Goal: Check status: Check status

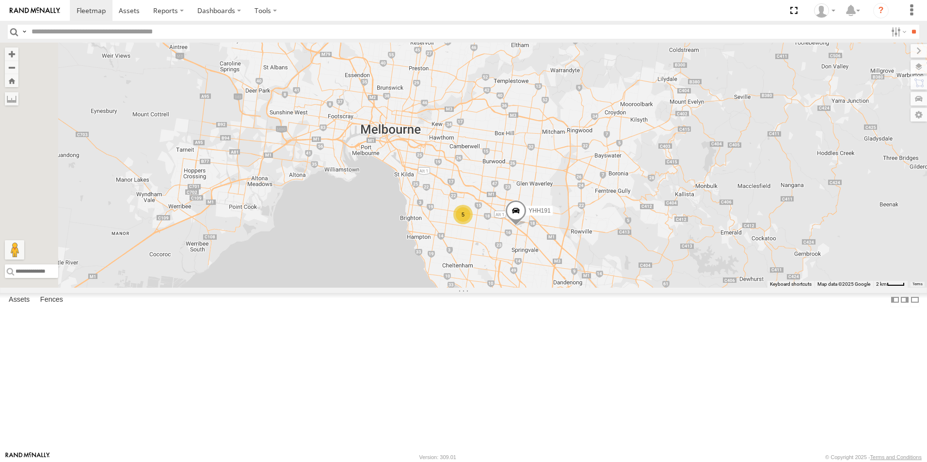
click at [0, 0] on div "YHH191" at bounding box center [0, 0] width 0 height 0
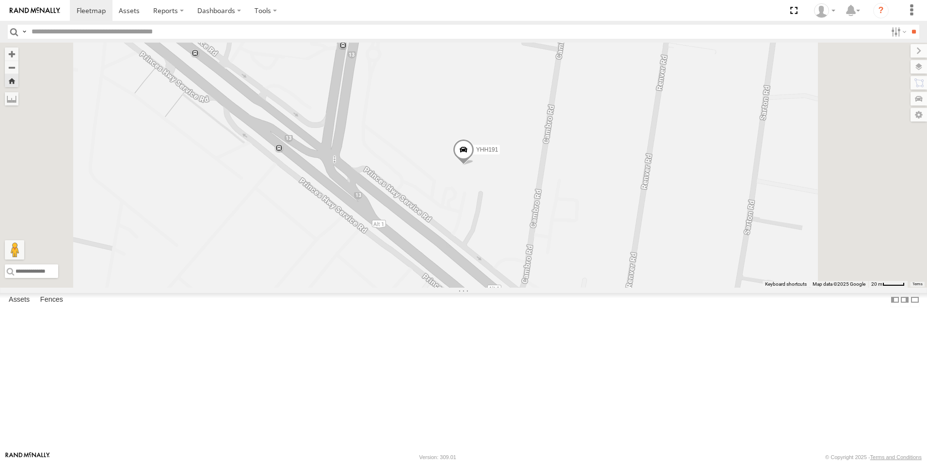
click at [0, 0] on div "All Assets" at bounding box center [0, 0] width 0 height 0
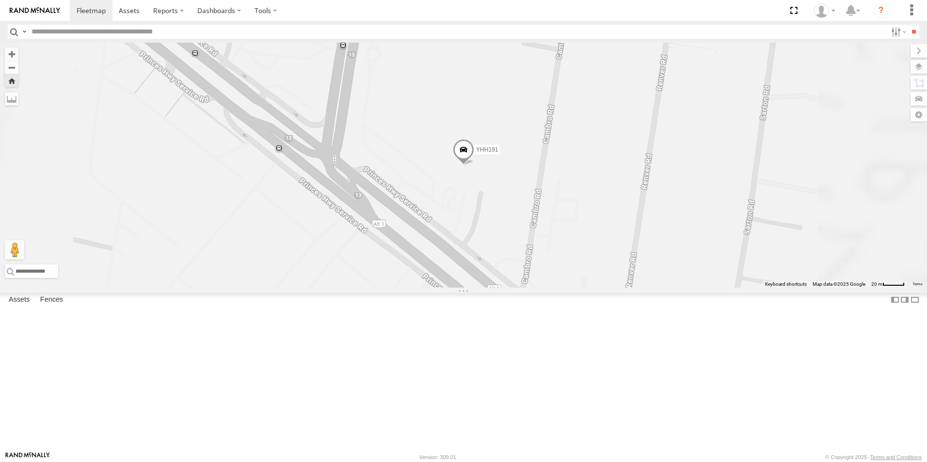
click at [0, 0] on div "All Assets" at bounding box center [0, 0] width 0 height 0
click at [331, 288] on div "YHH191" at bounding box center [463, 165] width 927 height 245
click at [332, 288] on div "YHH191" at bounding box center [463, 165] width 927 height 245
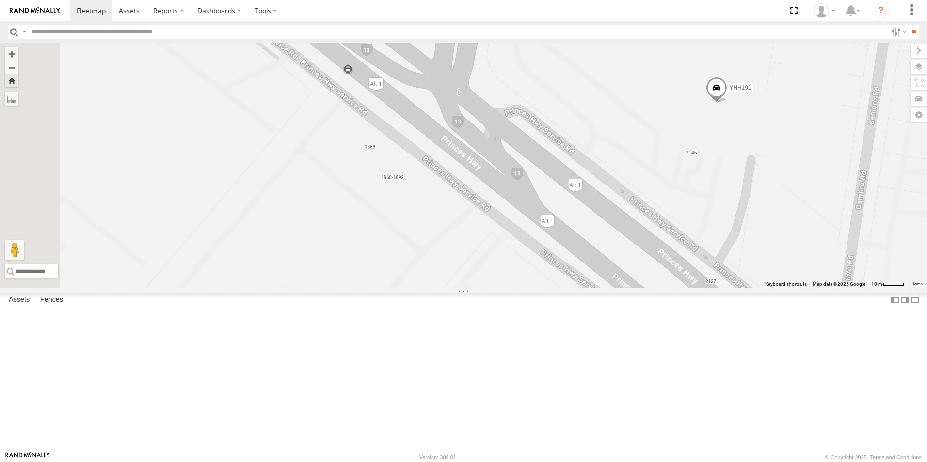
click at [332, 288] on div "YHH191" at bounding box center [463, 165] width 927 height 245
click at [18, 68] on button "Zoom out" at bounding box center [12, 68] width 14 height 14
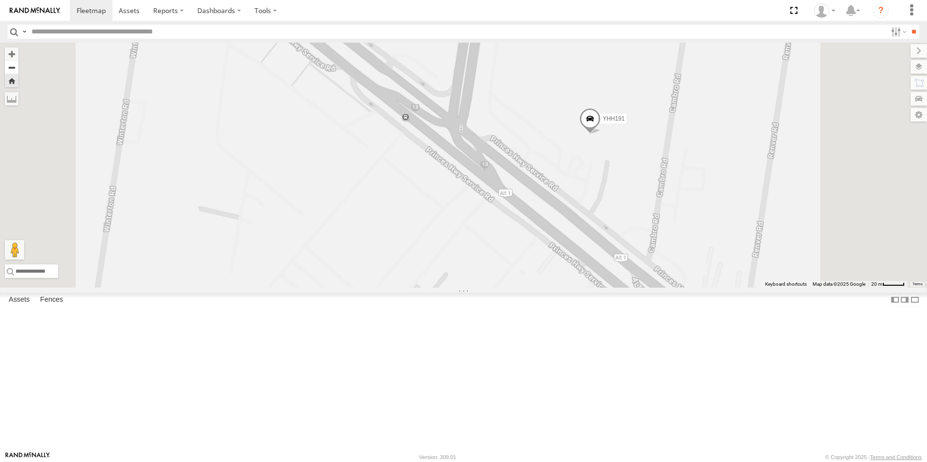
click at [18, 68] on button "Zoom out" at bounding box center [12, 68] width 14 height 14
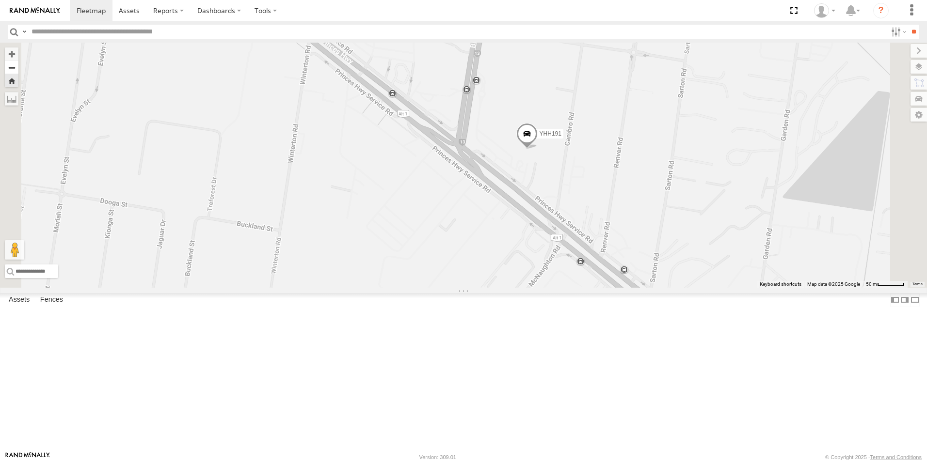
click at [18, 68] on button "Zoom out" at bounding box center [12, 68] width 14 height 14
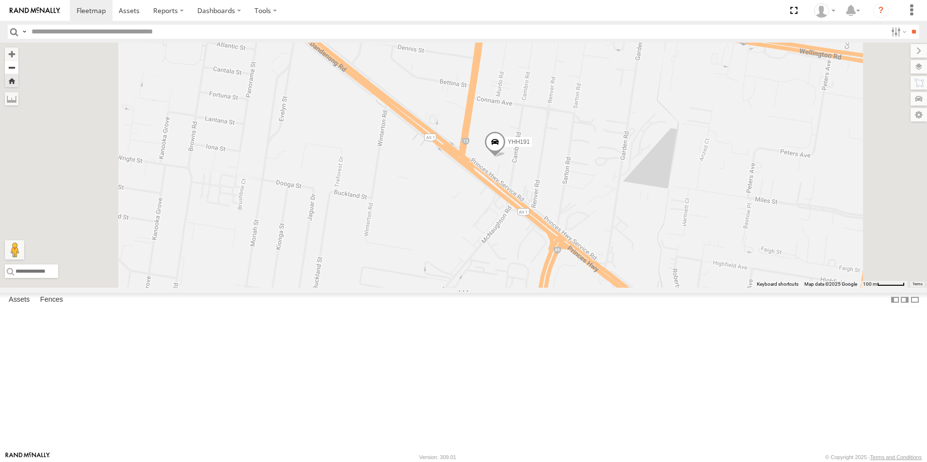
click at [18, 68] on button "Zoom out" at bounding box center [12, 68] width 14 height 14
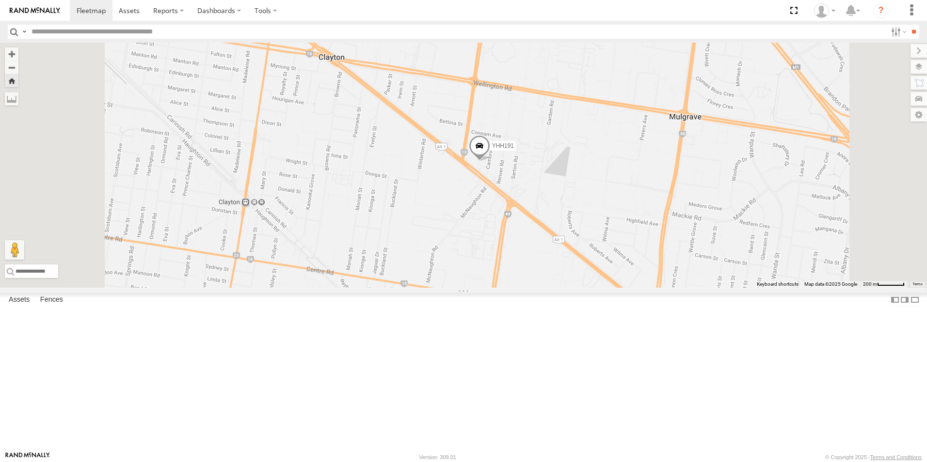
click at [490, 161] on span at bounding box center [479, 148] width 21 height 26
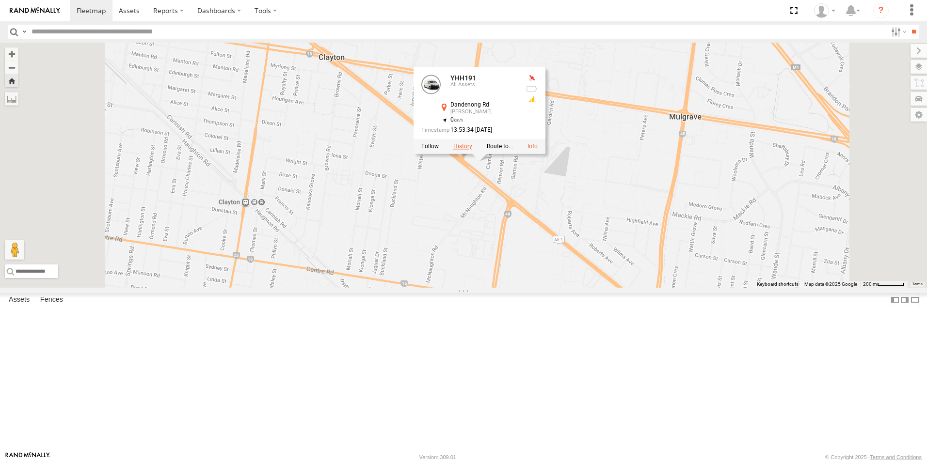
click at [472, 150] on label at bounding box center [462, 146] width 19 height 7
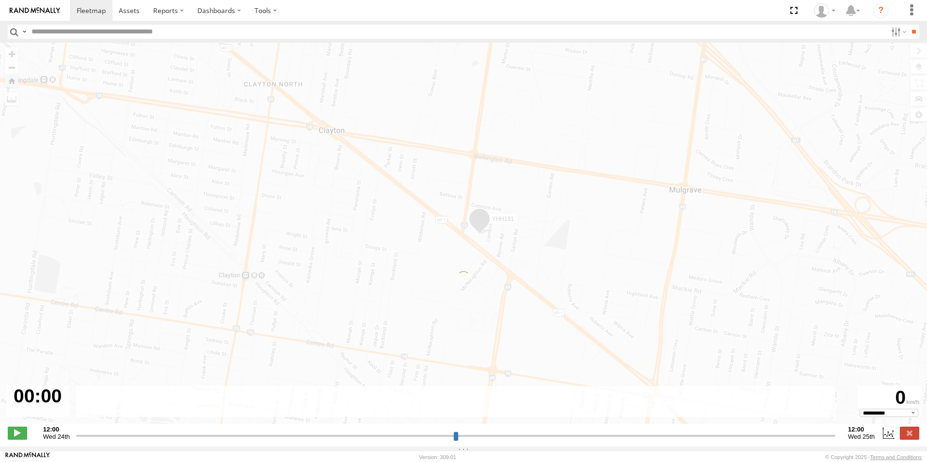
type input "**********"
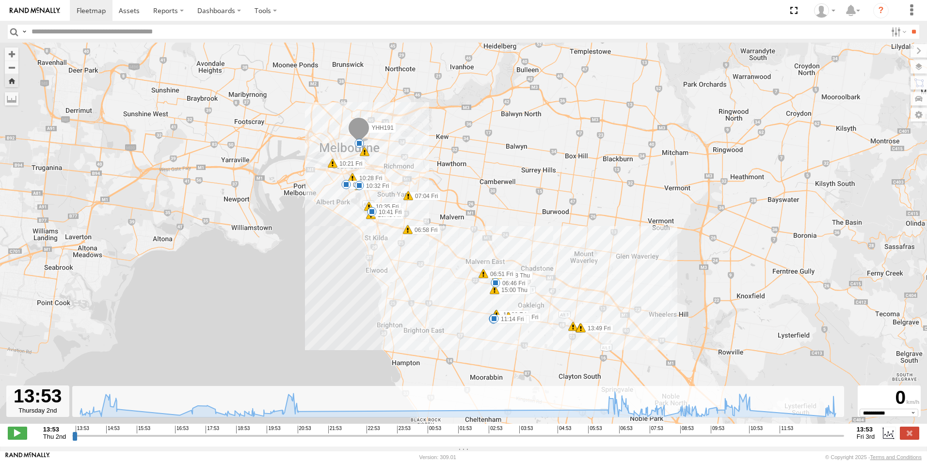
click at [591, 347] on div "YHH191 14:58 Thu 15:00 Thu 15:09 Thu 17:08 Thu 20:50 Thu 06:46 Fri 06:51 Fri 06…" at bounding box center [463, 239] width 927 height 392
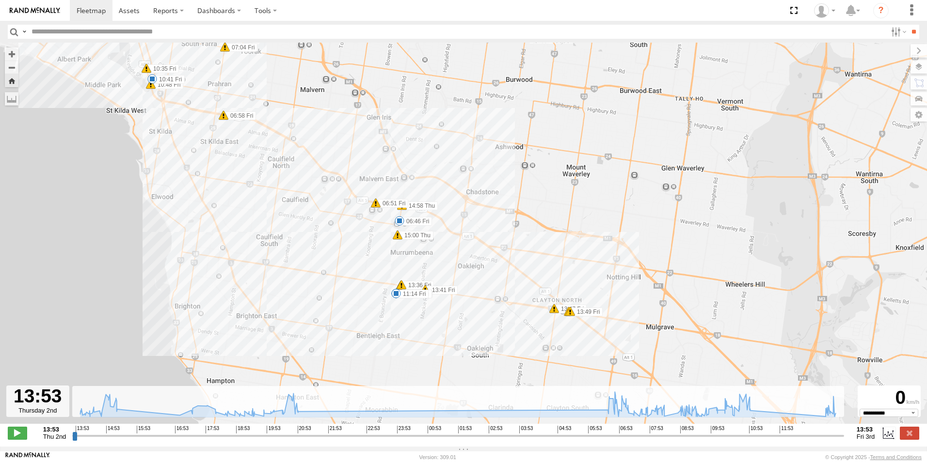
click at [581, 343] on div "YHH191 14:58 Thu 15:00 Thu 15:09 Thu 17:08 Thu 20:50 Thu 06:46 Fri 06:51 Fri 06…" at bounding box center [463, 239] width 927 height 392
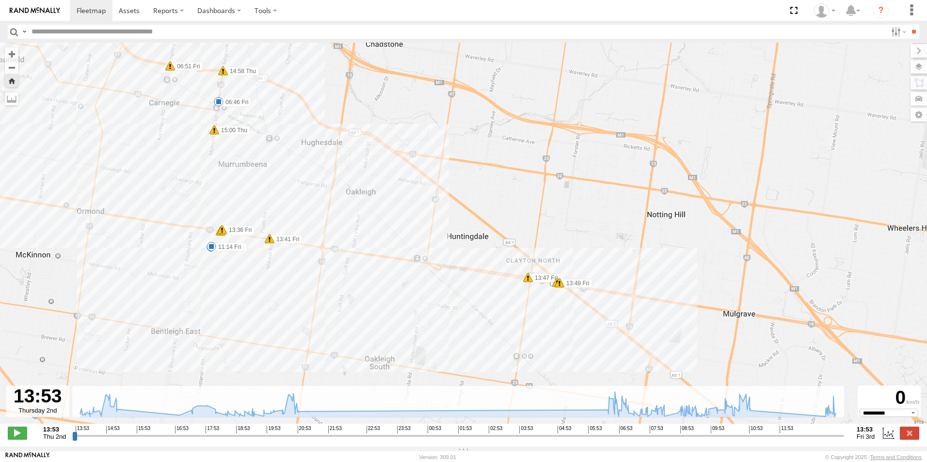
click at [567, 312] on div "YHH191 14:58 Thu 15:00 Thu 15:09 Thu 17:08 Thu 20:50 Thu 06:46 Fri 06:51 Fri 06…" at bounding box center [463, 239] width 927 height 392
click at [567, 311] on div "YHH191 14:58 Thu 15:00 Thu 15:09 Thu 17:08 Thu 20:50 Thu 06:46 Fri 06:51 Fri 06…" at bounding box center [463, 239] width 927 height 392
click at [561, 314] on div "YHH191 14:58 Thu 15:00 Thu 15:09 Thu 17:08 Thu 20:50 Thu 06:46 Fri 06:51 Fri 06…" at bounding box center [463, 239] width 927 height 392
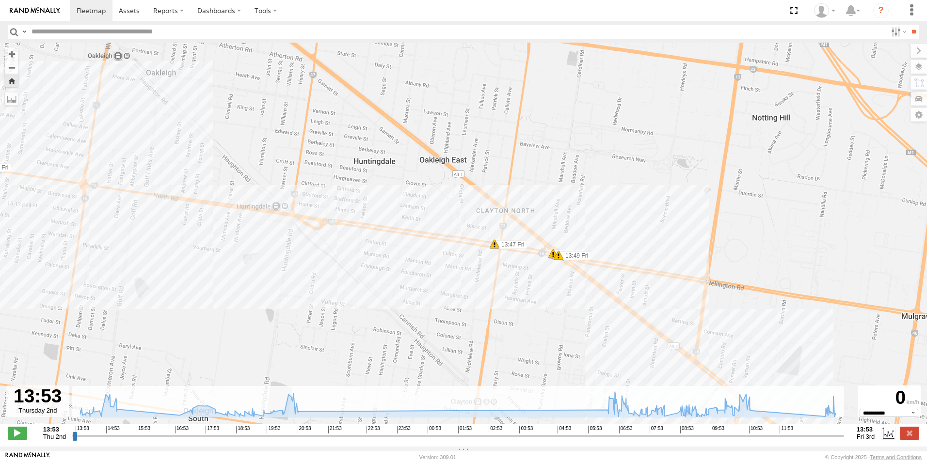
click at [561, 309] on div "YHH191 14:58 Thu 15:00 Thu 15:09 Thu 17:08 Thu 20:50 Thu 06:46 Fri 06:51 Fri 06…" at bounding box center [463, 239] width 927 height 392
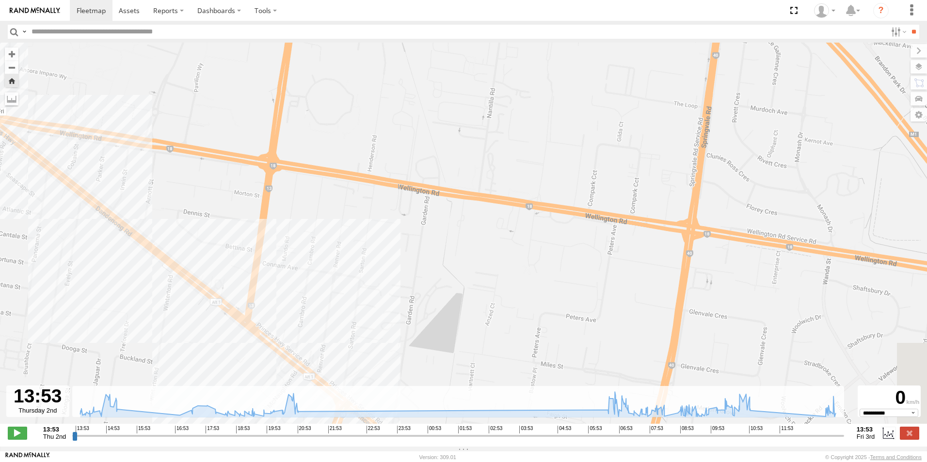
drag, startPoint x: 893, startPoint y: 326, endPoint x: 311, endPoint y: 232, distance: 590.1
click at [311, 232] on div "YHH191 14:58 Thu 15:00 Thu 15:09 Thu 17:08 Thu 20:50 Thu 06:46 Fri 06:51 Fri 06…" at bounding box center [463, 239] width 927 height 392
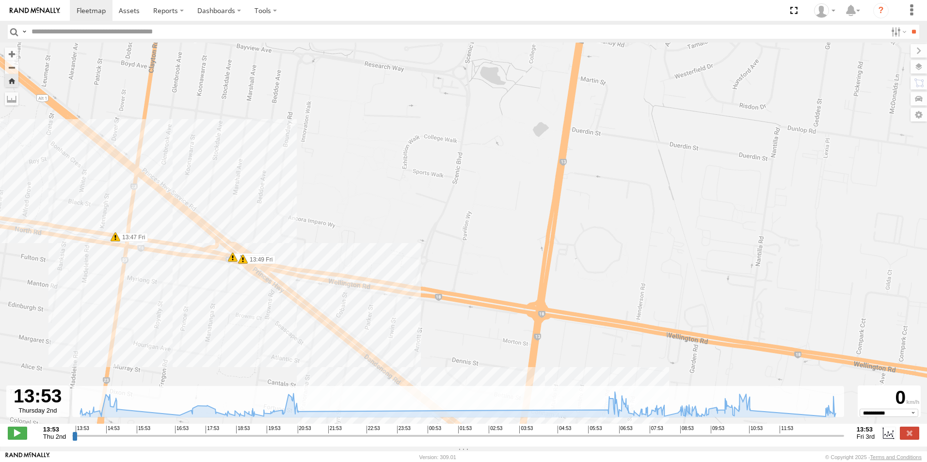
drag, startPoint x: 318, startPoint y: 218, endPoint x: 587, endPoint y: 367, distance: 307.4
click at [587, 367] on div "YHH191 14:58 Thu 15:00 Thu 15:09 Thu 17:08 Thu 20:50 Thu 06:46 Fri 06:51 Fri 06…" at bounding box center [463, 239] width 927 height 392
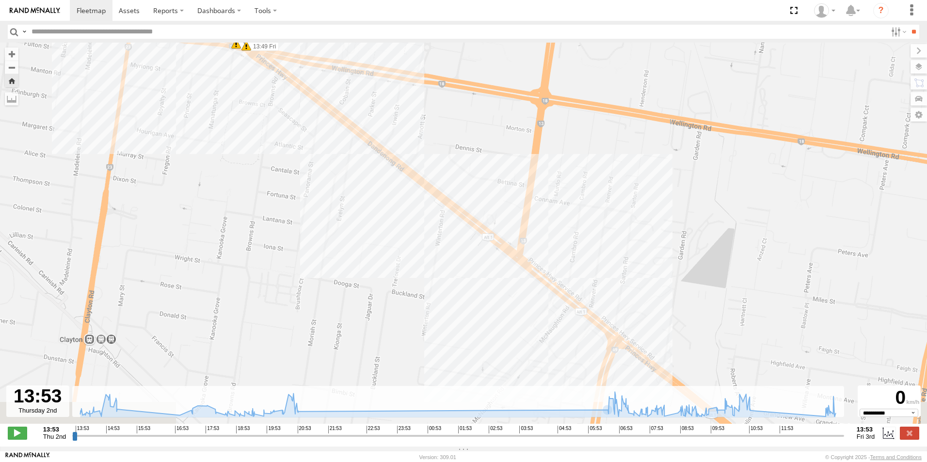
drag, startPoint x: 575, startPoint y: 369, endPoint x: 580, endPoint y: 151, distance: 218.2
click at [580, 151] on div "YHH191 14:58 Thu 15:00 Thu 15:09 Thu 17:08 Thu 20:50 Thu 06:46 Fri 06:51 Fri 06…" at bounding box center [463, 239] width 927 height 392
click at [553, 261] on div "YHH191 14:58 Thu 15:00 Thu 15:09 Thu 17:08 Thu 20:50 Thu 06:46 Fri 06:51 Fri 06…" at bounding box center [463, 239] width 927 height 392
